Goal: Find contact information: Find contact information

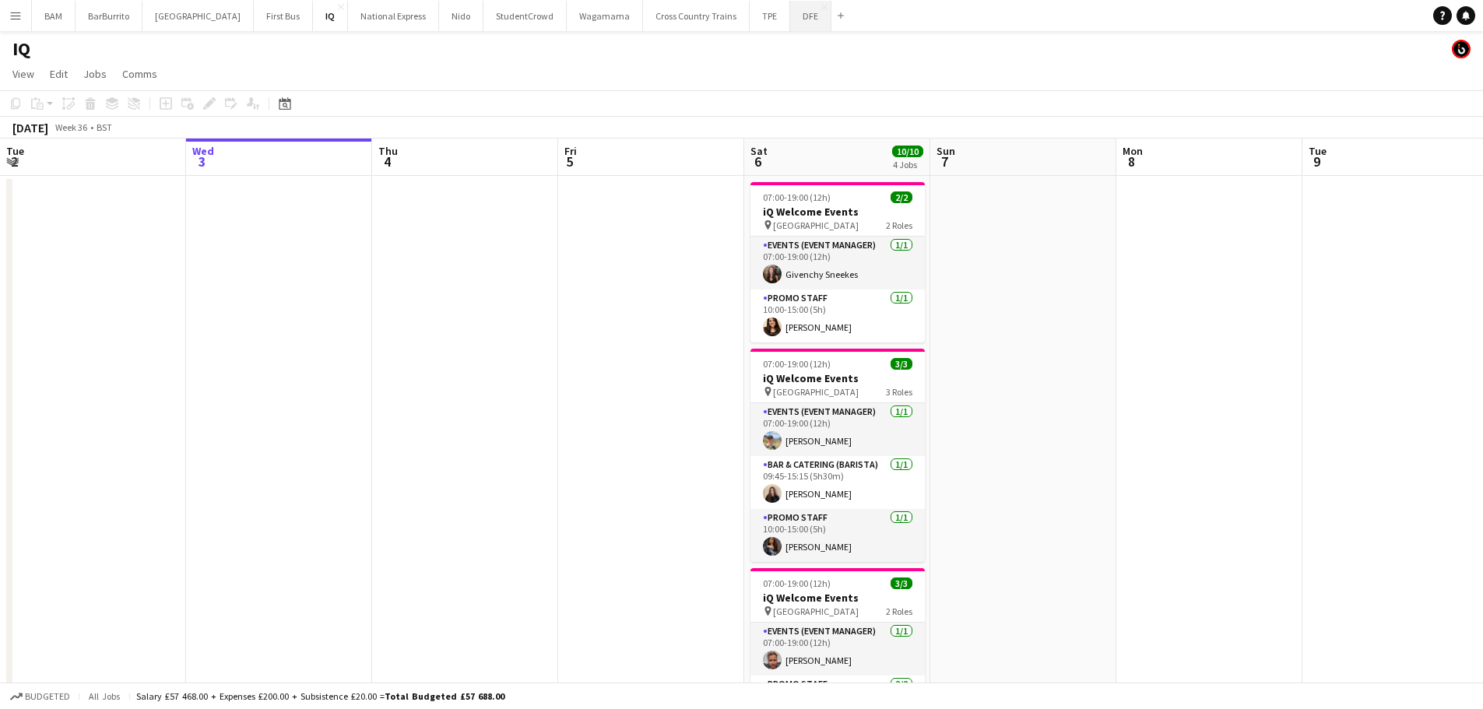
click at [790, 25] on button "DFE Close" at bounding box center [810, 16] width 41 height 30
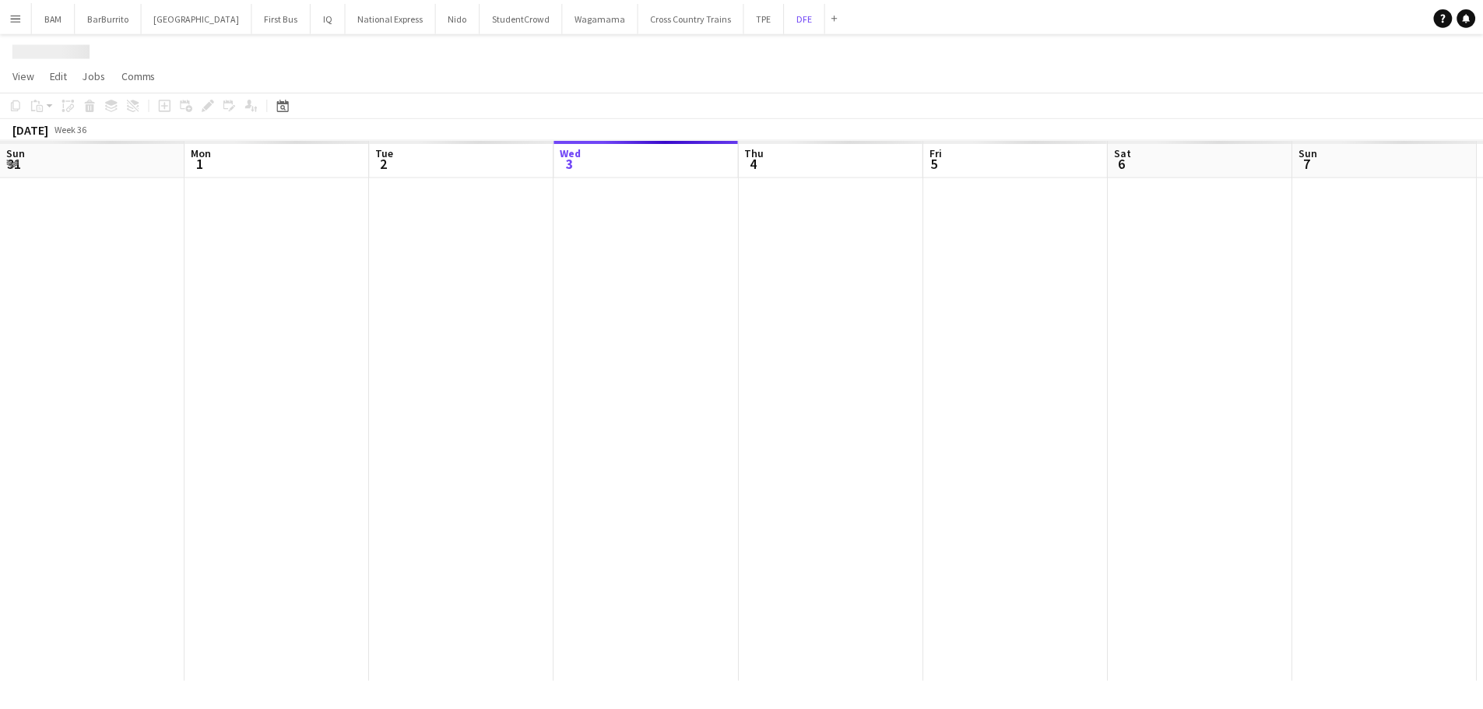
scroll to position [0, 372]
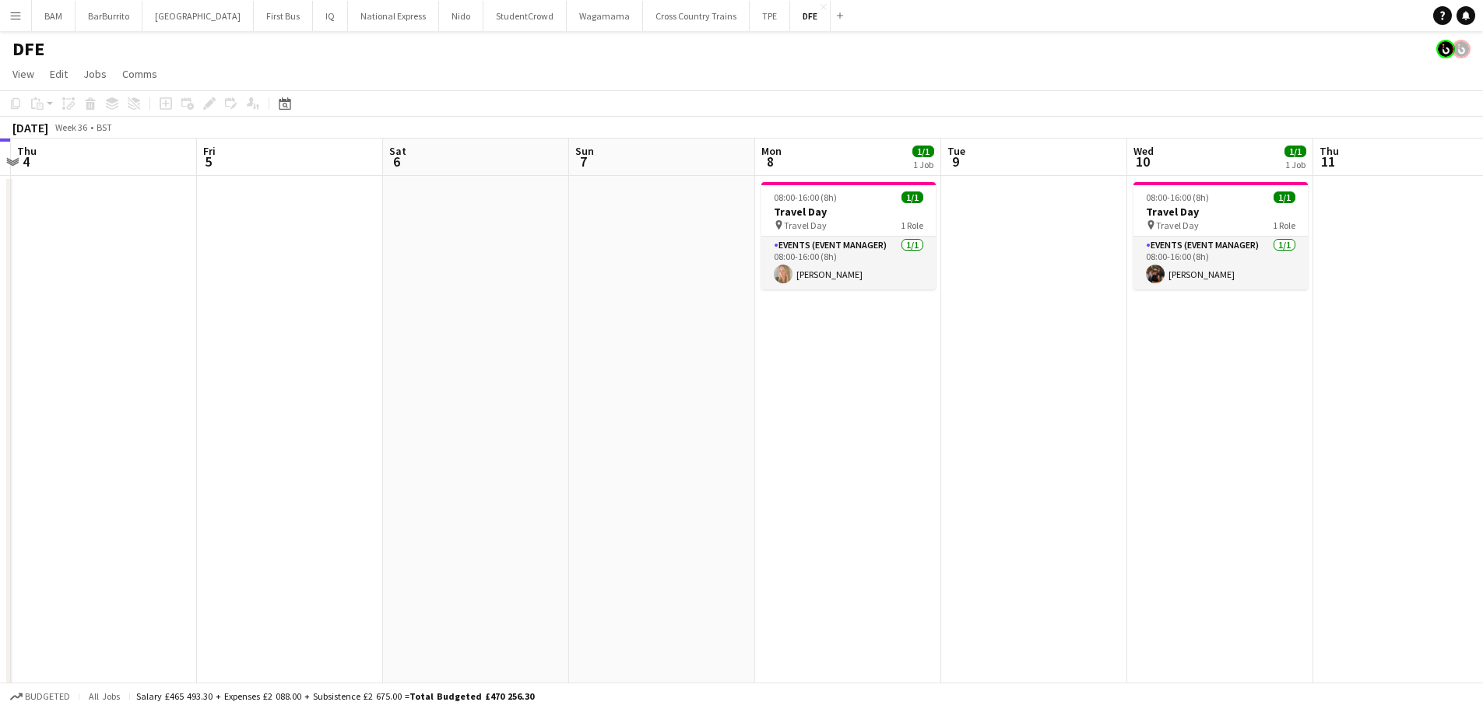
drag, startPoint x: 727, startPoint y: 211, endPoint x: 502, endPoint y: 198, distance: 225.4
click at [502, 198] on app-calendar-viewport "Mon 1 Tue 2 32/32 1 Job Wed 3 Thu 4 Fri 5 Sat 6 Sun 7 Mon 8 1/1 1 Job Tue 9 Wed…" at bounding box center [741, 548] width 1483 height 818
click at [605, 266] on app-calendar-viewport "Mon 1 Tue 2 32/32 1 Job Wed 3 Thu 4 Fri 5 Sat 6 Sun 7 Mon 8 1/1 1 Job Tue 9 Wed…" at bounding box center [741, 548] width 1483 height 818
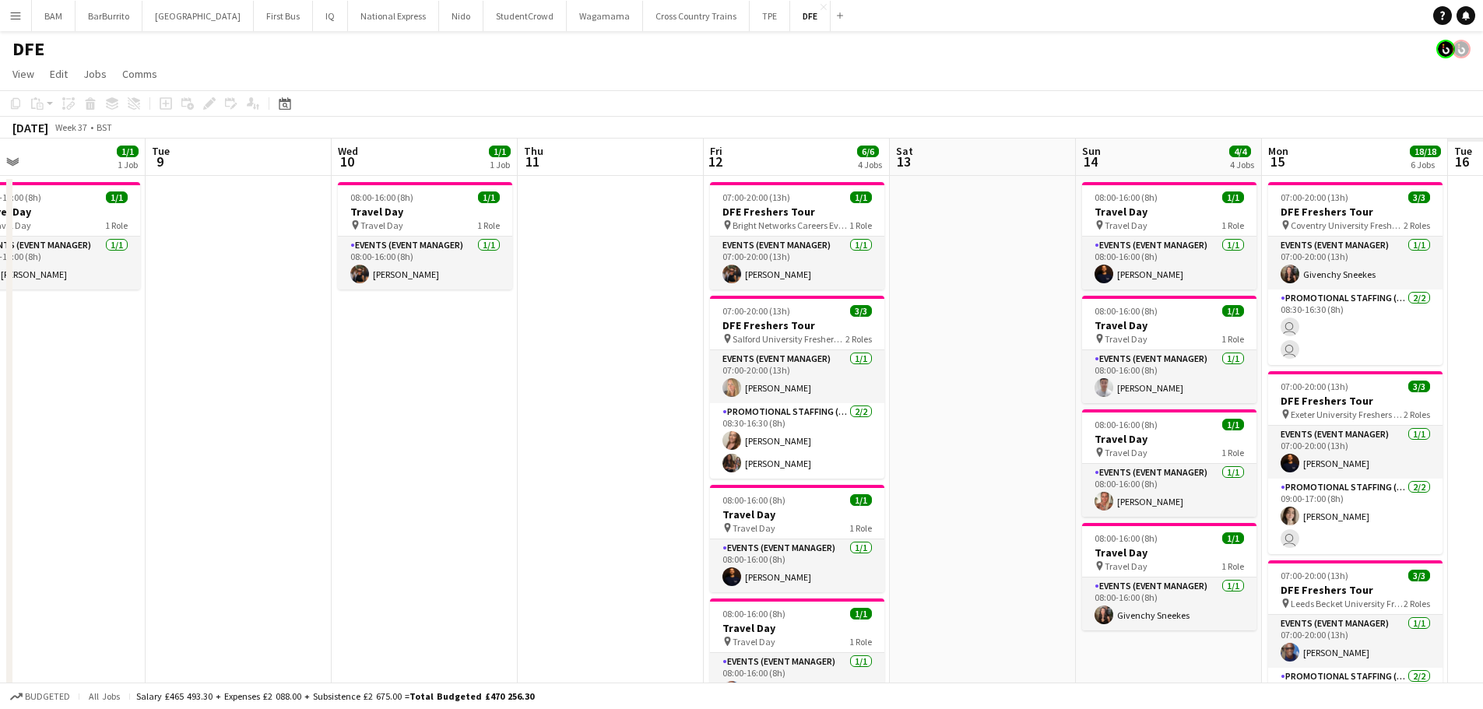
drag, startPoint x: 684, startPoint y: 320, endPoint x: 663, endPoint y: 316, distance: 20.6
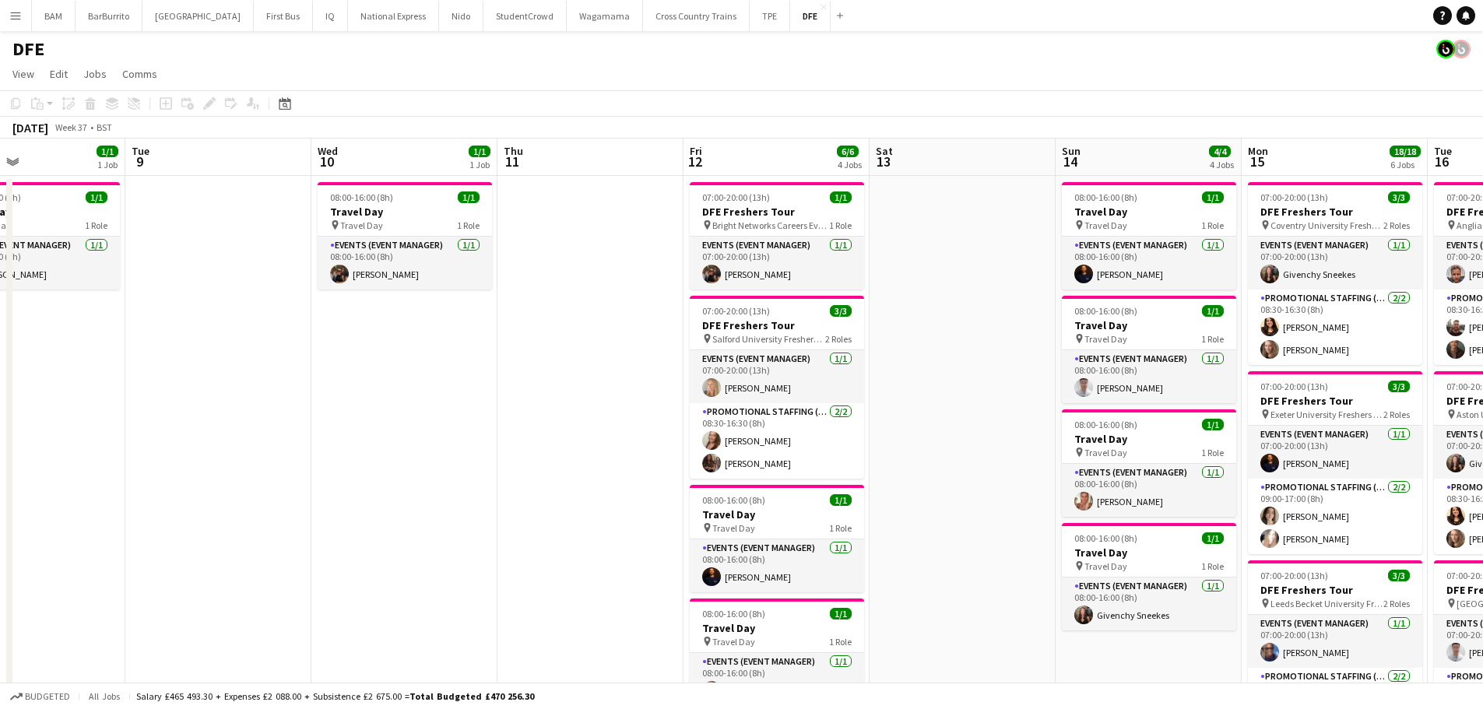
click at [800, 259] on app-card-role "Events (Event Manager) [DATE] 07:00-20:00 (13h) [PERSON_NAME]" at bounding box center [777, 263] width 174 height 53
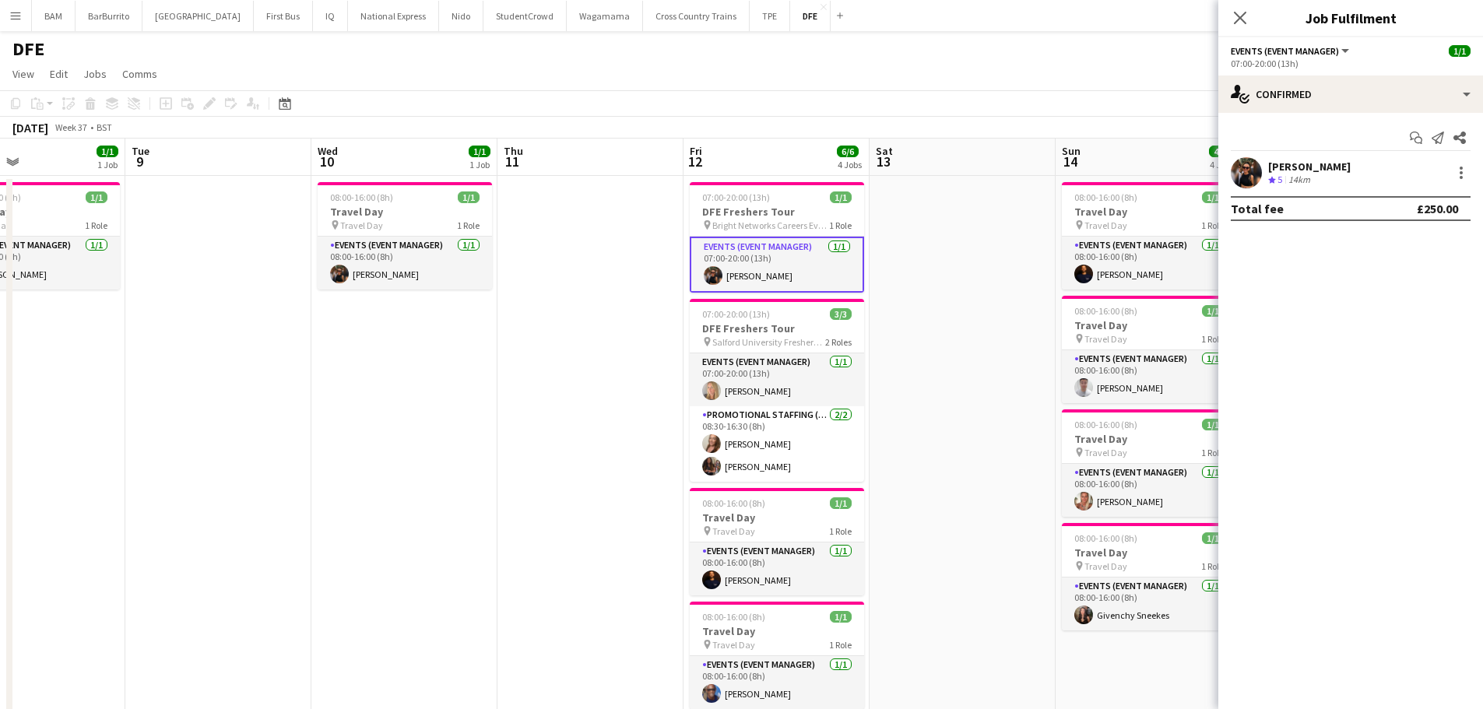
click at [1370, 172] on div "[PERSON_NAME] Crew rating 5 14km" at bounding box center [1351, 172] width 265 height 31
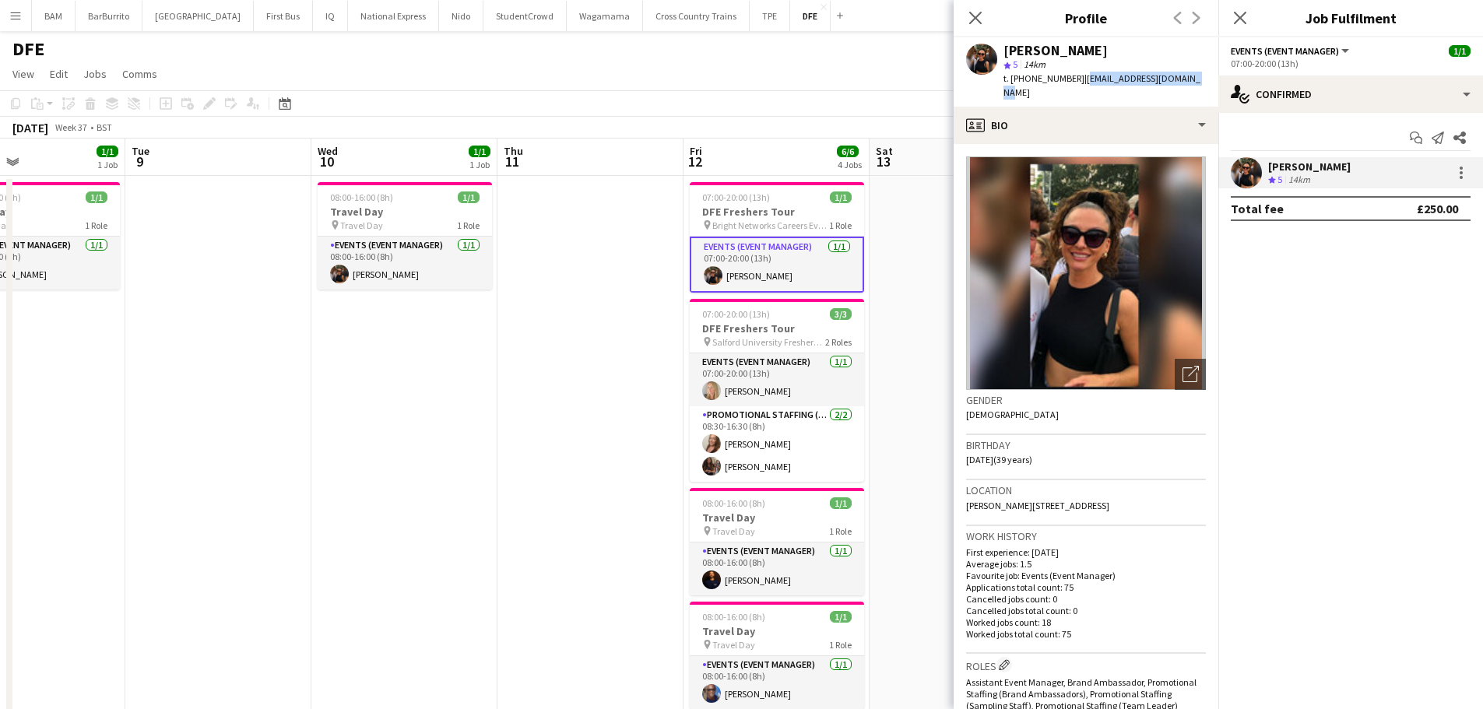
drag, startPoint x: 1077, startPoint y: 80, endPoint x: 1195, endPoint y: 86, distance: 118.5
click at [1195, 86] on div "[PERSON_NAME] star 5 14km t. [PHONE_NUMBER] | [EMAIL_ADDRESS][DOMAIN_NAME]" at bounding box center [1086, 71] width 265 height 69
copy span "[EMAIL_ADDRESS][DOMAIN_NAME]"
click at [962, 22] on div "Close pop-in" at bounding box center [976, 18] width 44 height 36
click at [963, 19] on div "Close pop-in" at bounding box center [976, 18] width 44 height 36
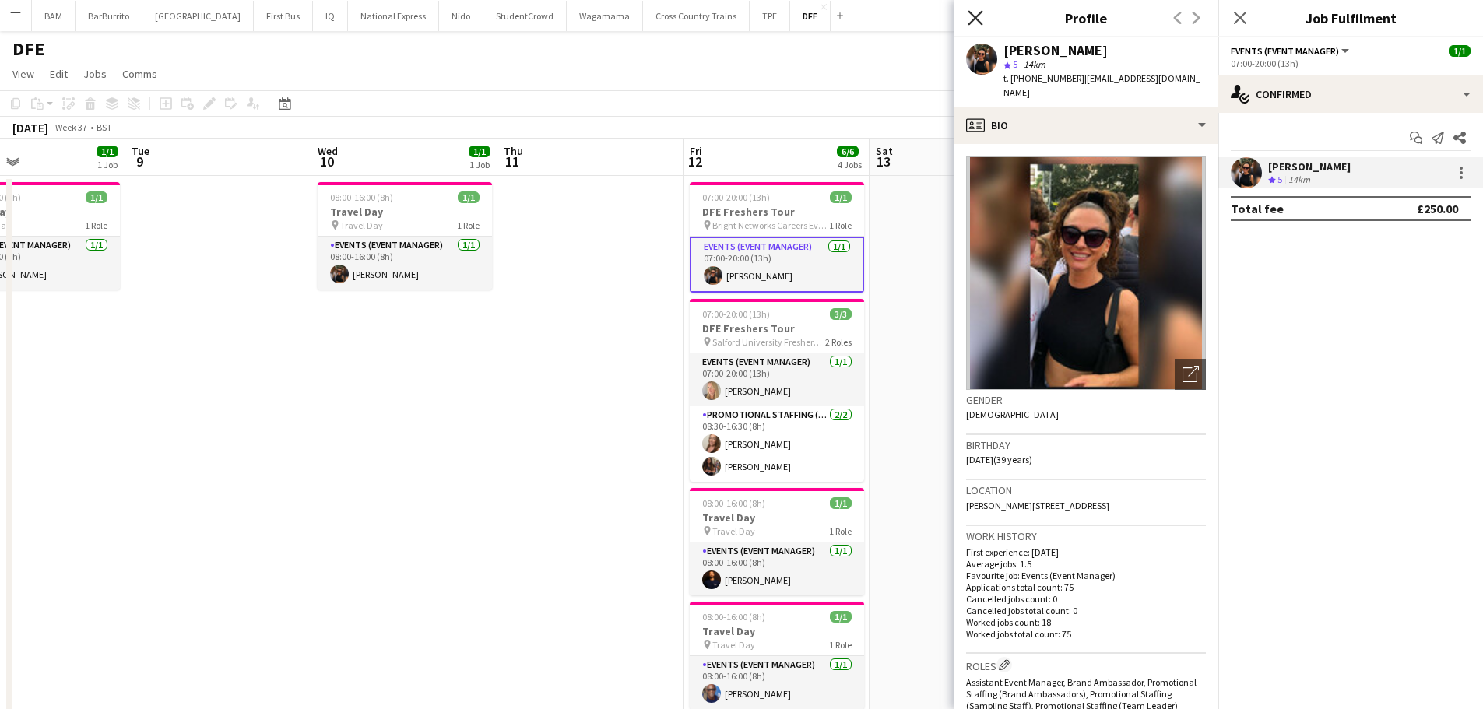
click at [976, 15] on icon "Close pop-in" at bounding box center [975, 17] width 15 height 15
